Goal: Book appointment/travel/reservation

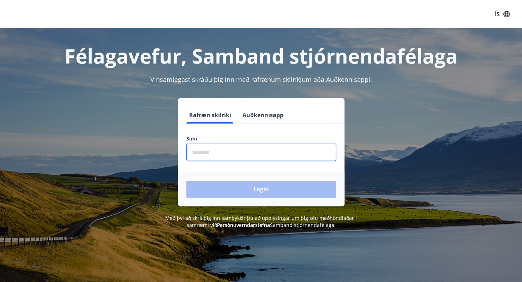
click at [227, 150] on input "phone" at bounding box center [261, 152] width 150 height 17
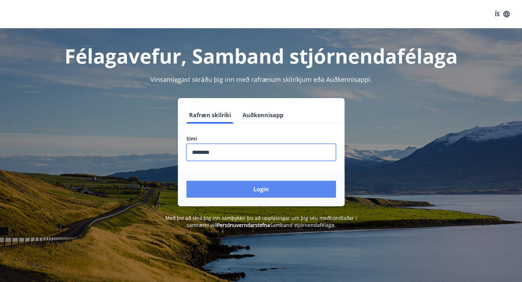
type input "********"
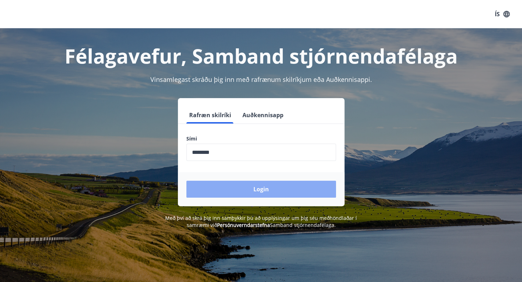
click at [268, 194] on button "Login" at bounding box center [261, 189] width 150 height 17
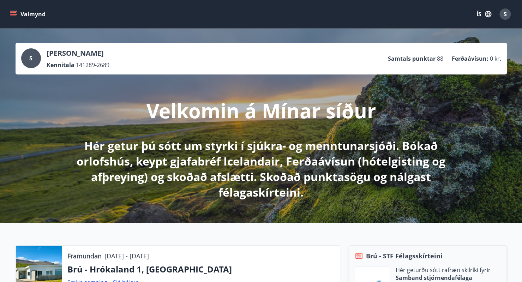
click at [12, 14] on icon "menu" at bounding box center [14, 14] width 8 height 1
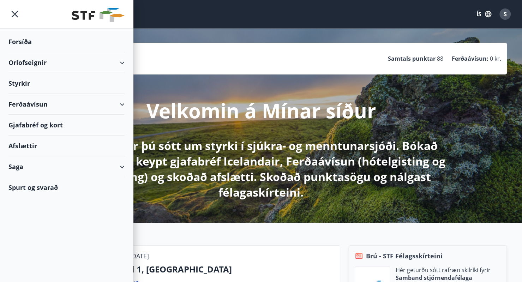
click at [121, 63] on div "Orlofseignir" at bounding box center [66, 62] width 116 height 21
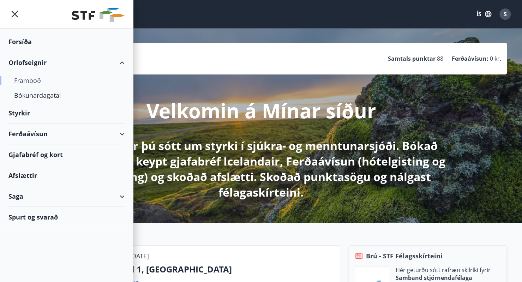
click at [34, 79] on div "Framboð" at bounding box center [66, 80] width 105 height 15
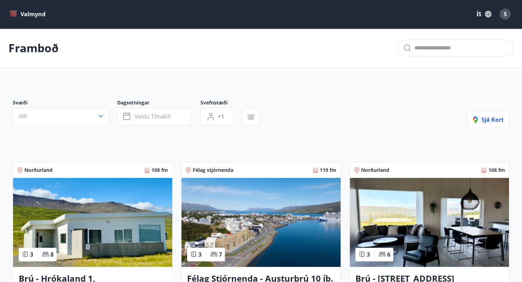
click at [12, 12] on icon "menu" at bounding box center [13, 14] width 7 height 7
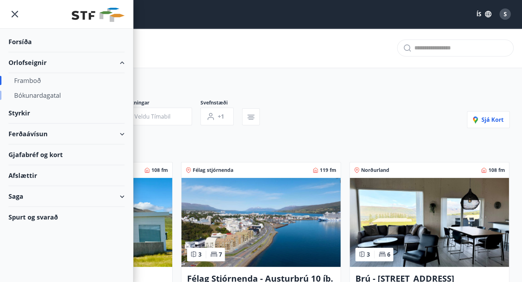
click at [42, 96] on div "Bókunardagatal" at bounding box center [66, 95] width 105 height 15
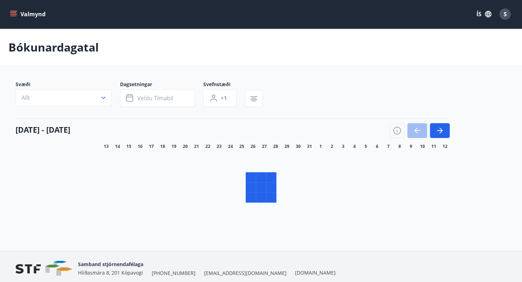
click at [103, 103] on button "Allt" at bounding box center [64, 97] width 96 height 17
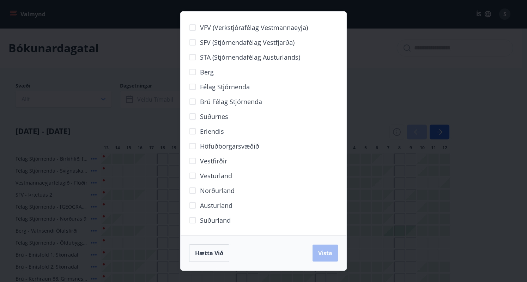
click at [231, 102] on span "Brú félag stjórnenda" at bounding box center [231, 101] width 62 height 9
click at [325, 252] on span "Vista" at bounding box center [325, 253] width 14 height 8
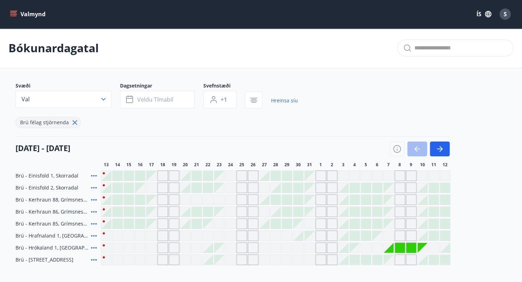
scroll to position [35, 0]
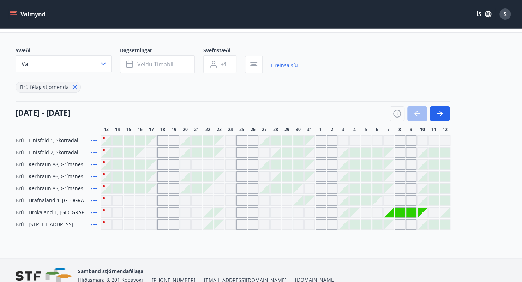
click at [323, 106] on div "[DATE] - [DATE]" at bounding box center [233, 111] width 434 height 20
click at [441, 115] on icon "button" at bounding box center [440, 113] width 8 height 8
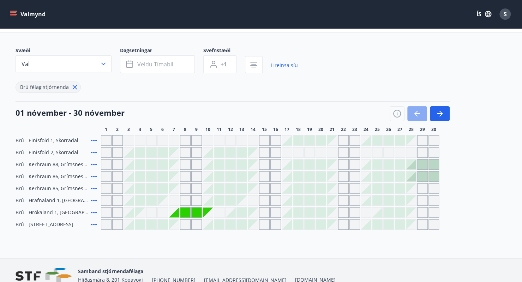
click at [419, 120] on button "button" at bounding box center [417, 113] width 20 height 15
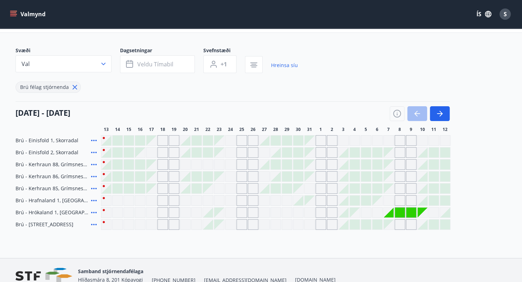
drag, startPoint x: 165, startPoint y: 152, endPoint x: 175, endPoint y: 156, distance: 10.8
click at [164, 153] on div "Gráir dagar eru ekki bókanlegir" at bounding box center [162, 152] width 11 height 11
click at [440, 118] on icon "button" at bounding box center [440, 113] width 8 height 8
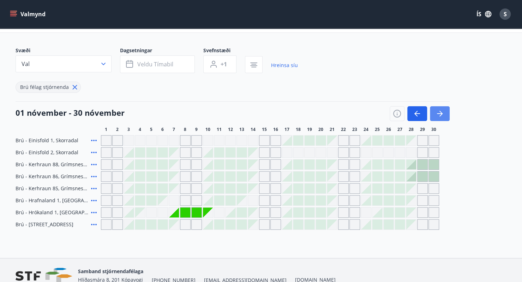
click at [438, 112] on icon "button" at bounding box center [440, 113] width 8 height 8
